Goal: Information Seeking & Learning: Learn about a topic

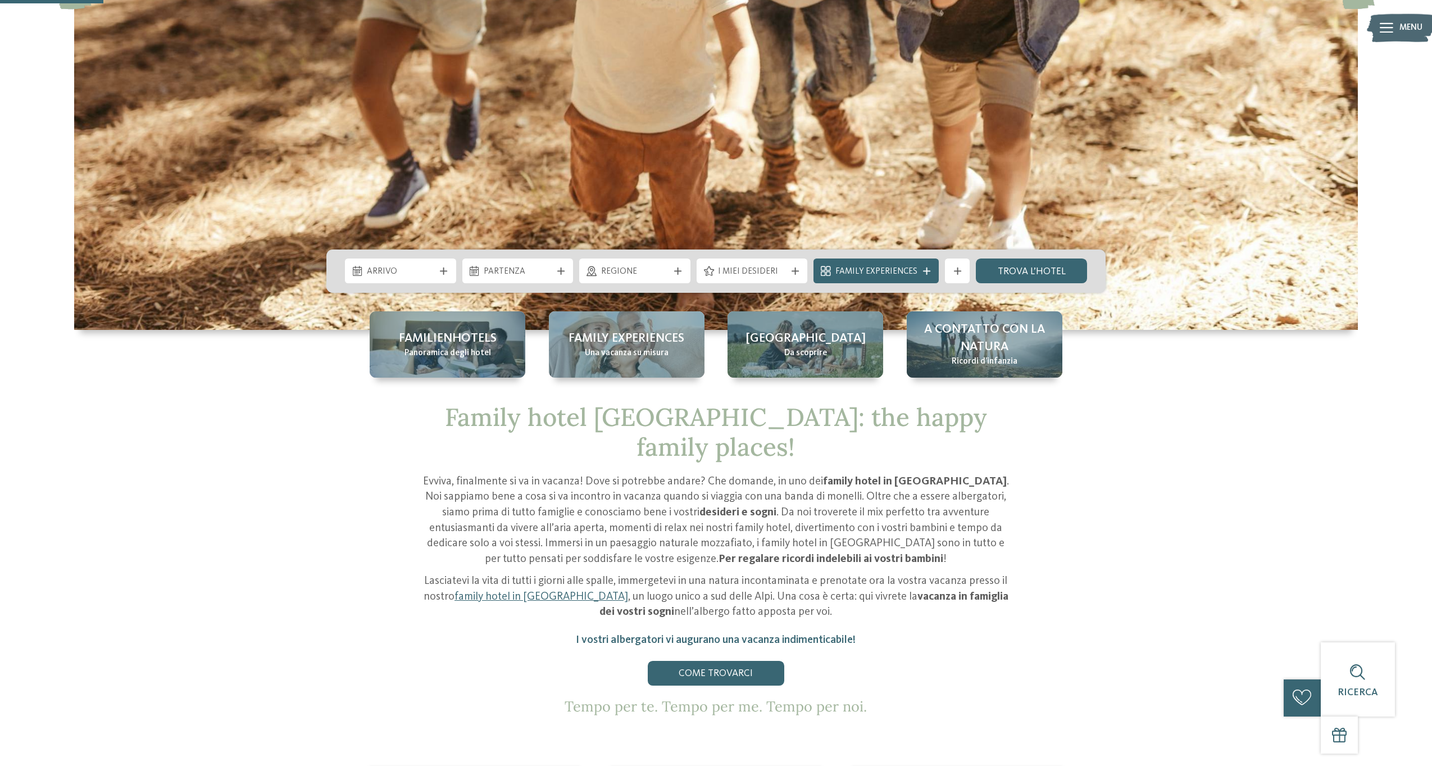
scroll to position [400, 0]
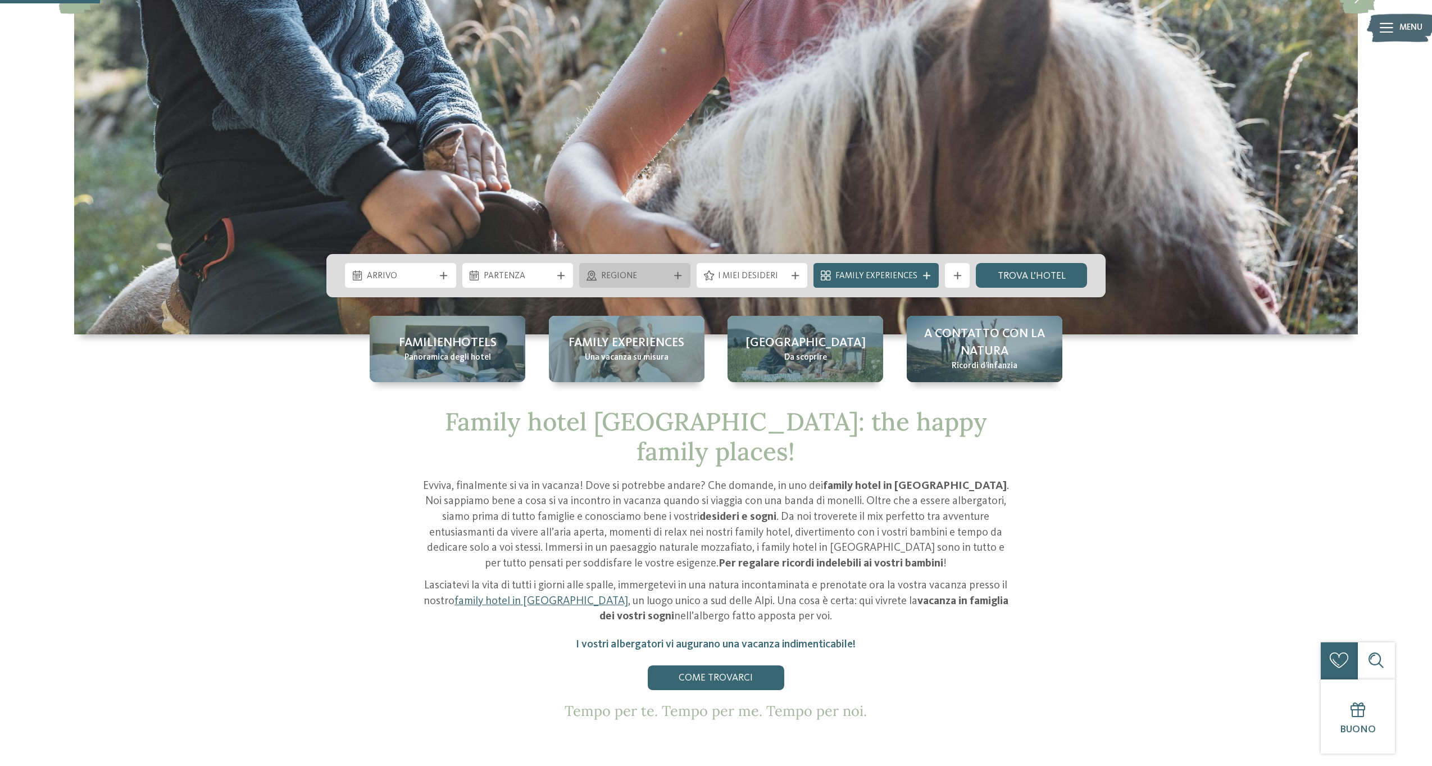
click at [680, 274] on icon at bounding box center [677, 275] width 7 height 7
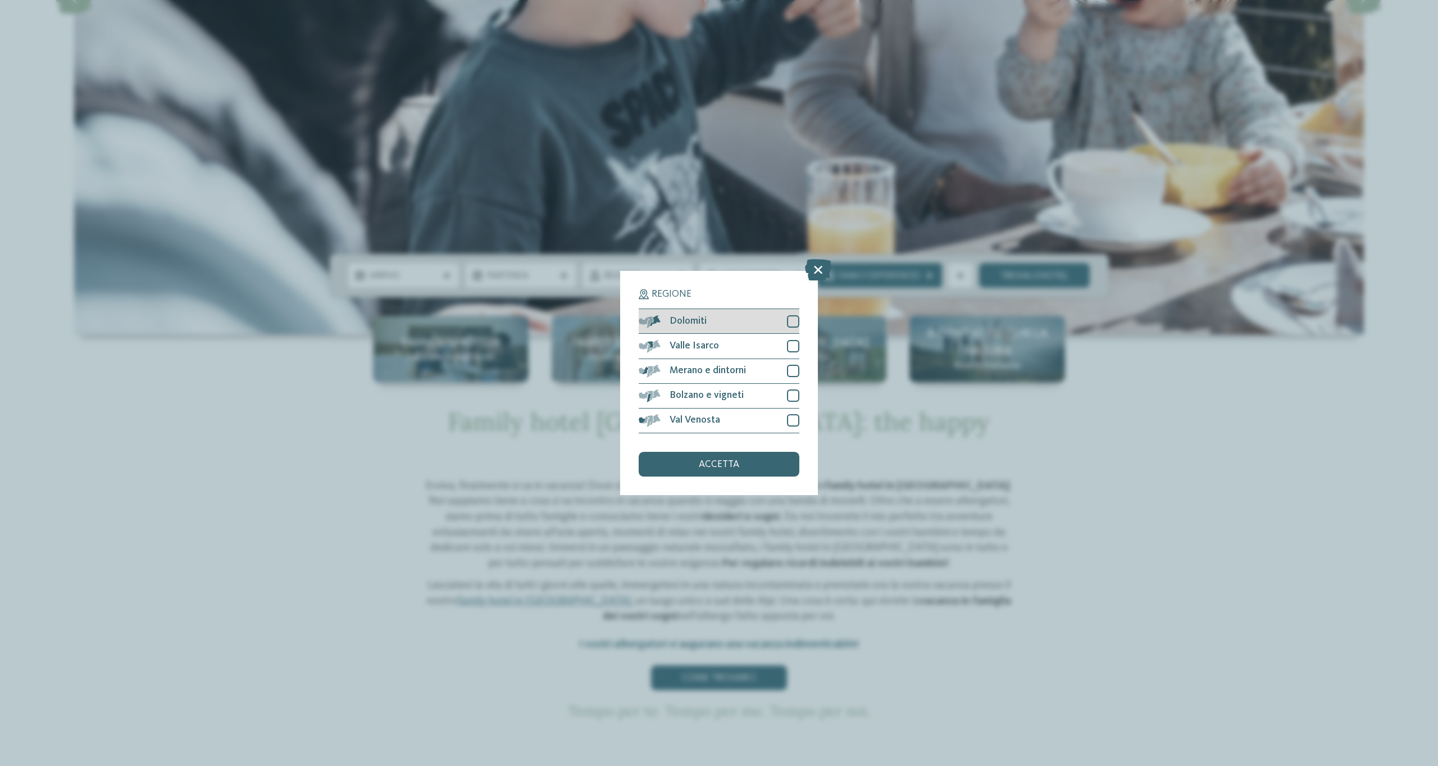
click at [789, 315] on div at bounding box center [793, 321] width 12 height 12
click at [738, 459] on span "accetta" at bounding box center [719, 464] width 40 height 10
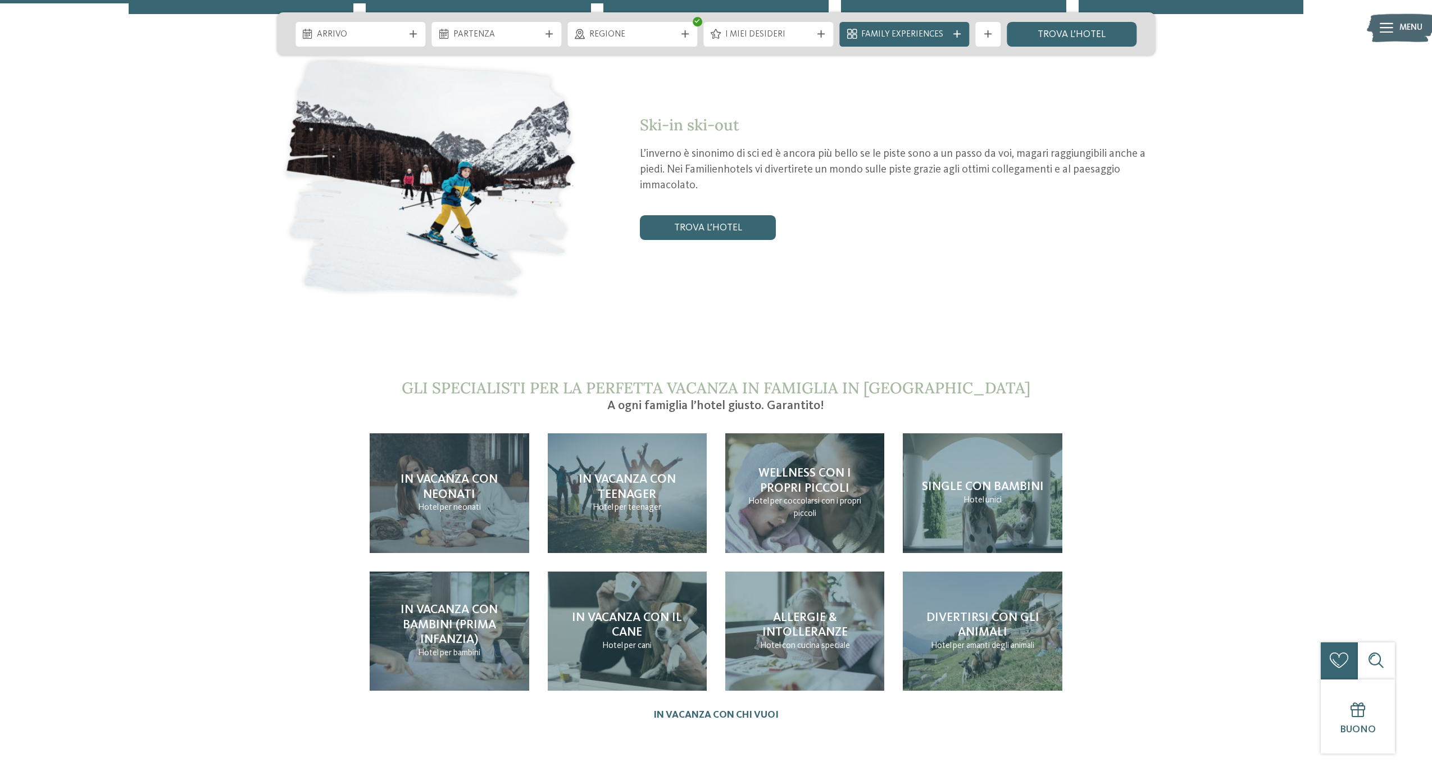
scroll to position [2659, 0]
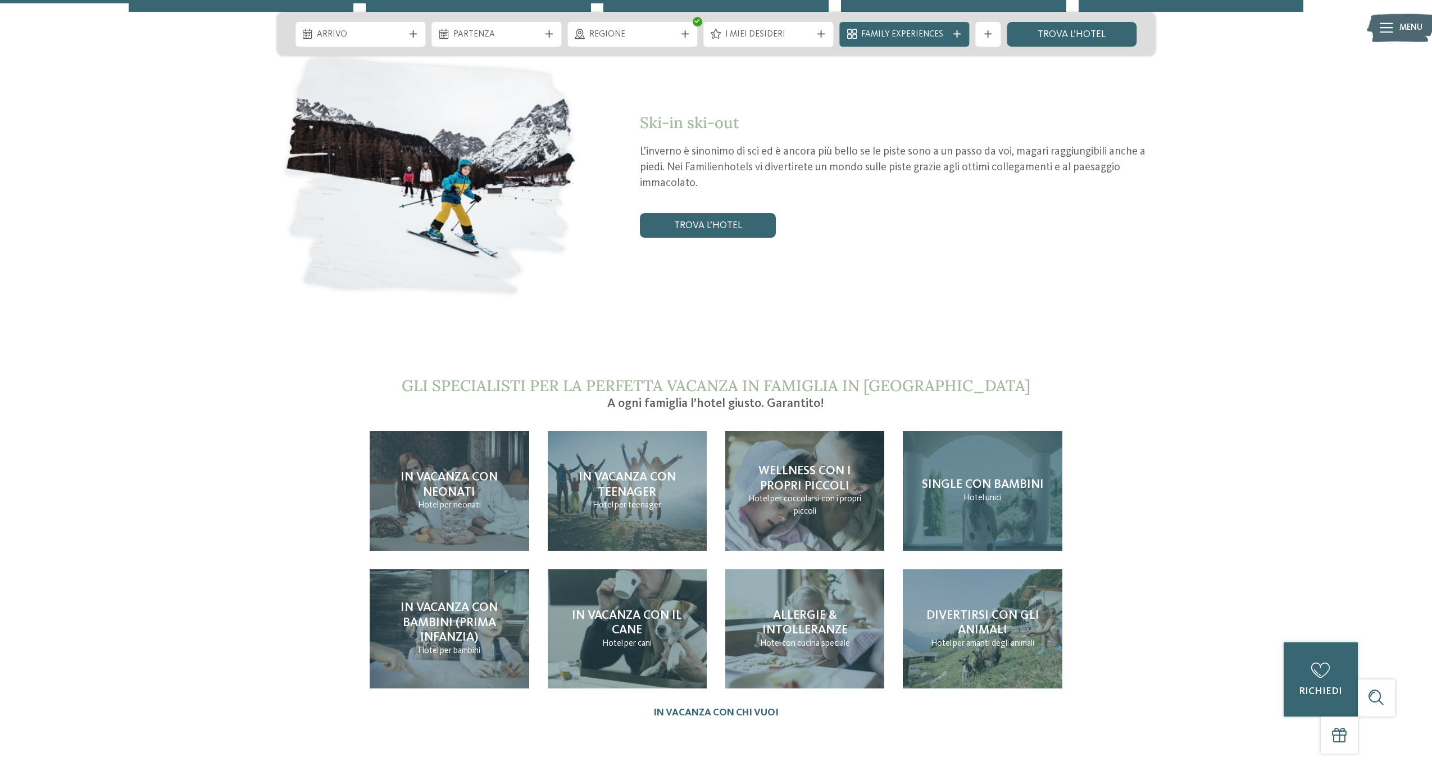
click at [957, 481] on div "Single con bambini Hotel unici" at bounding box center [982, 491] width 159 height 120
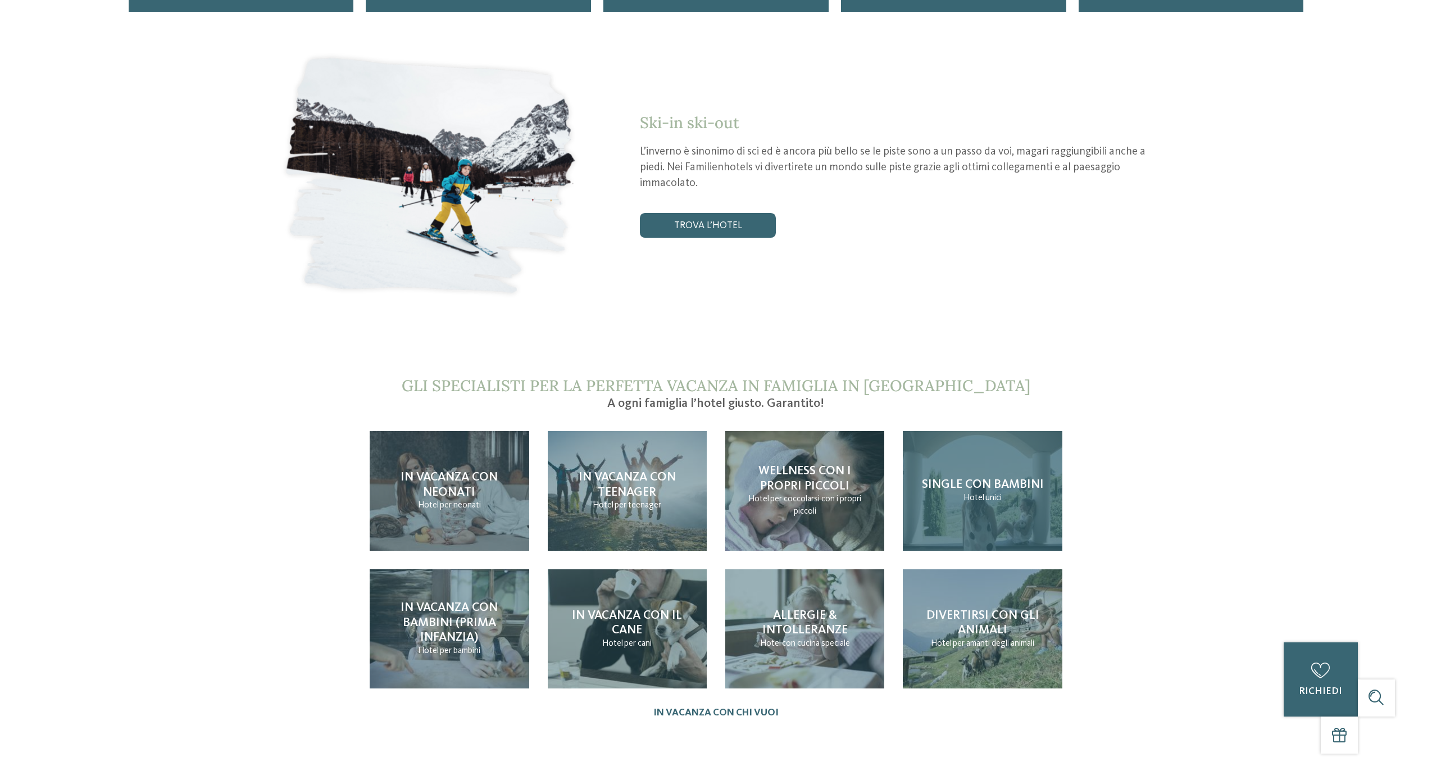
scroll to position [0, 0]
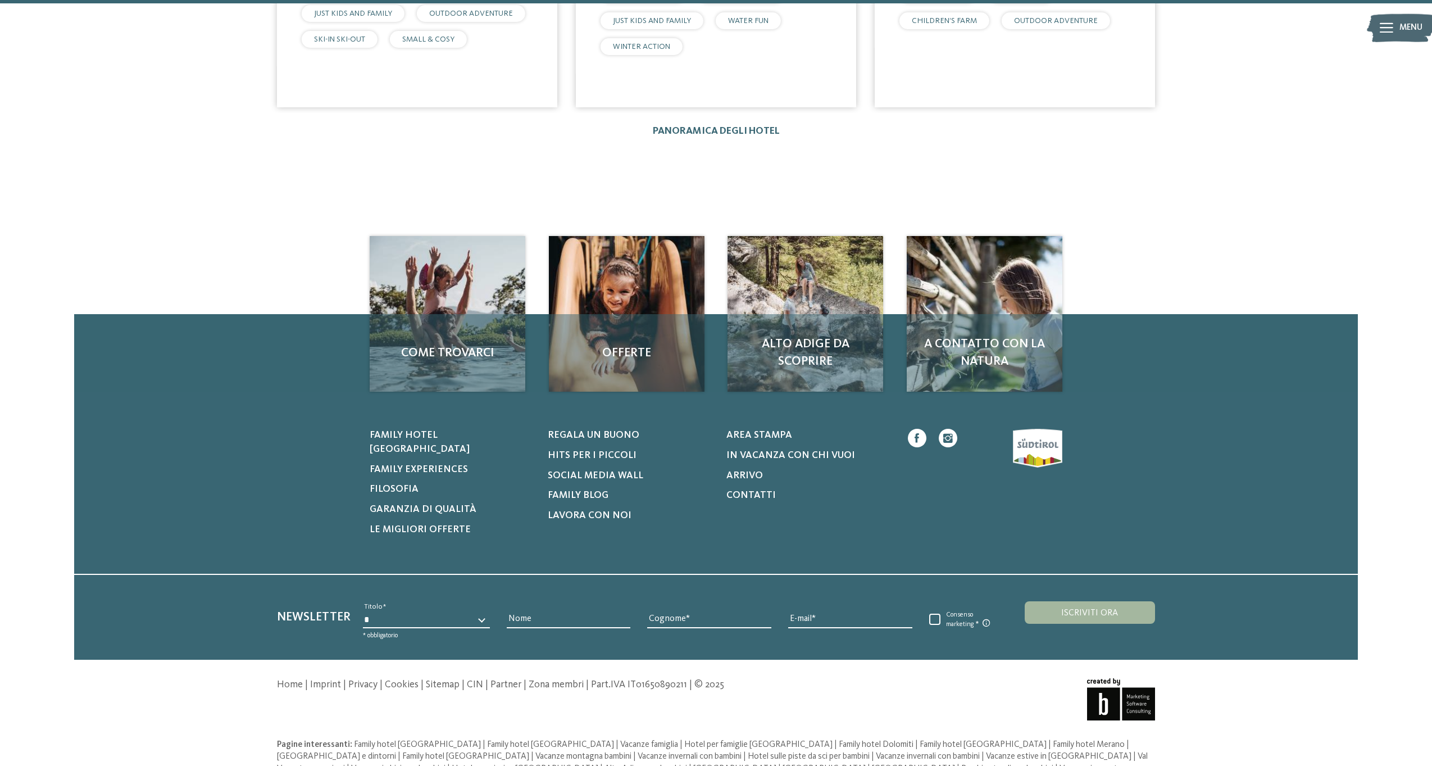
scroll to position [2281, 0]
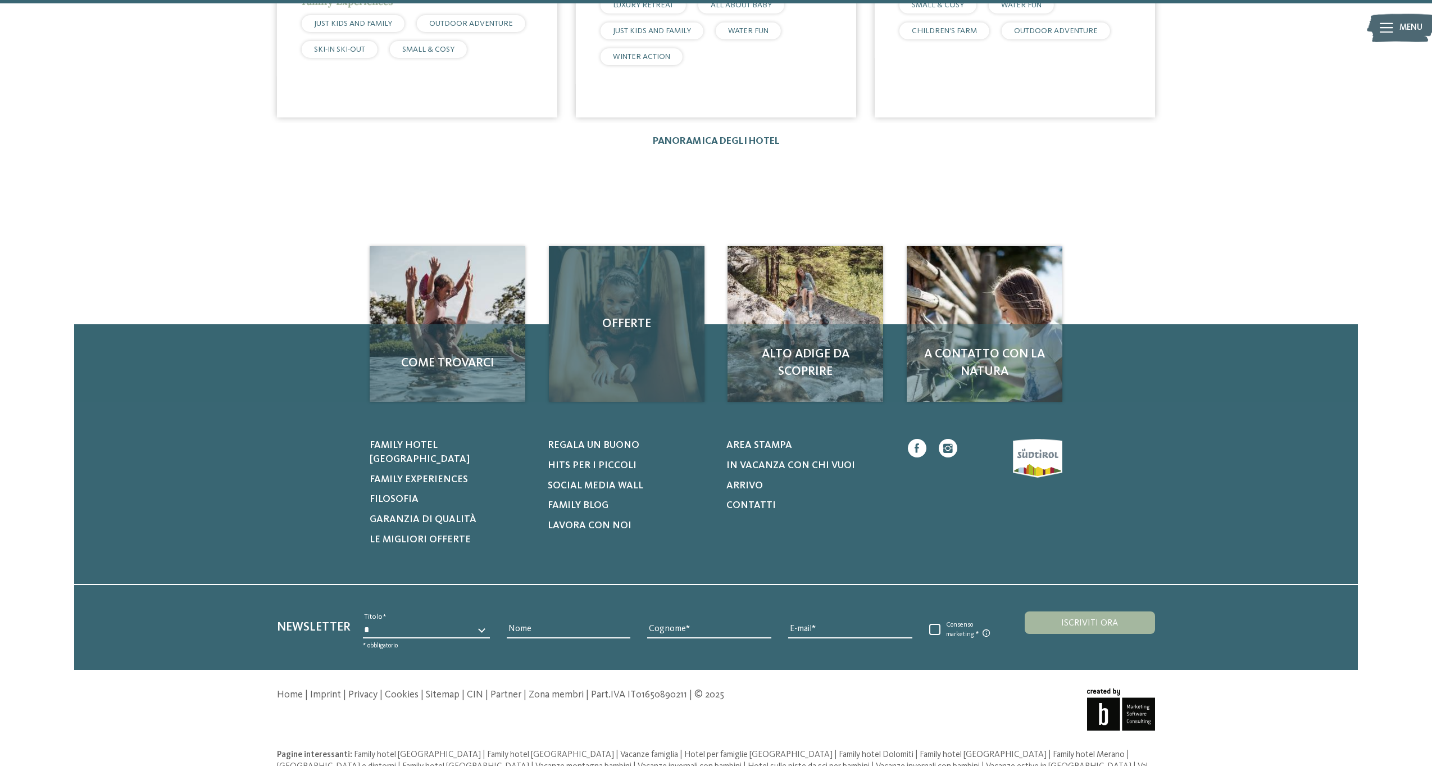
click at [608, 325] on div "Offerte" at bounding box center [627, 324] width 156 height 156
click at [627, 315] on span "Offerte" at bounding box center [626, 323] width 131 height 17
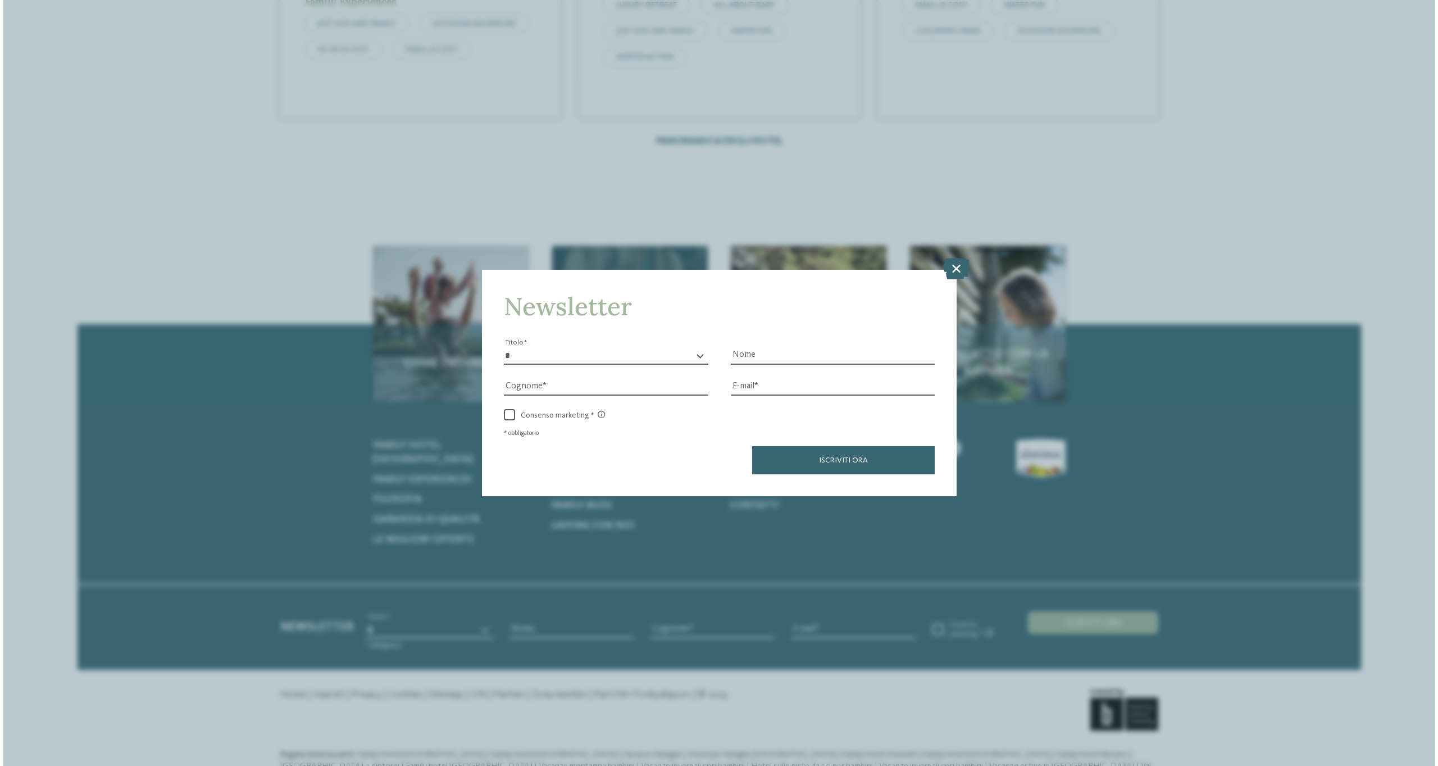
scroll to position [0, 0]
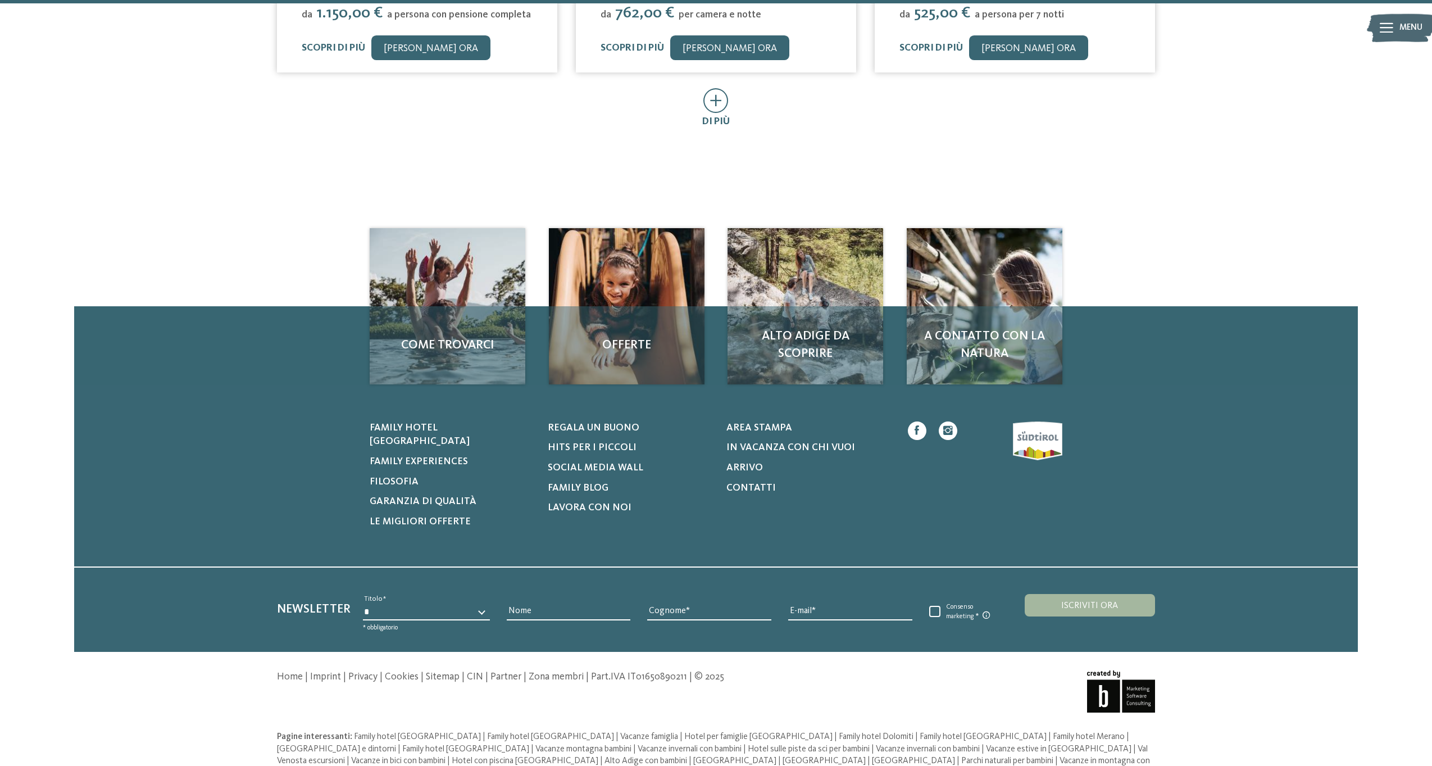
scroll to position [882, 0]
